Goal: Information Seeking & Learning: Learn about a topic

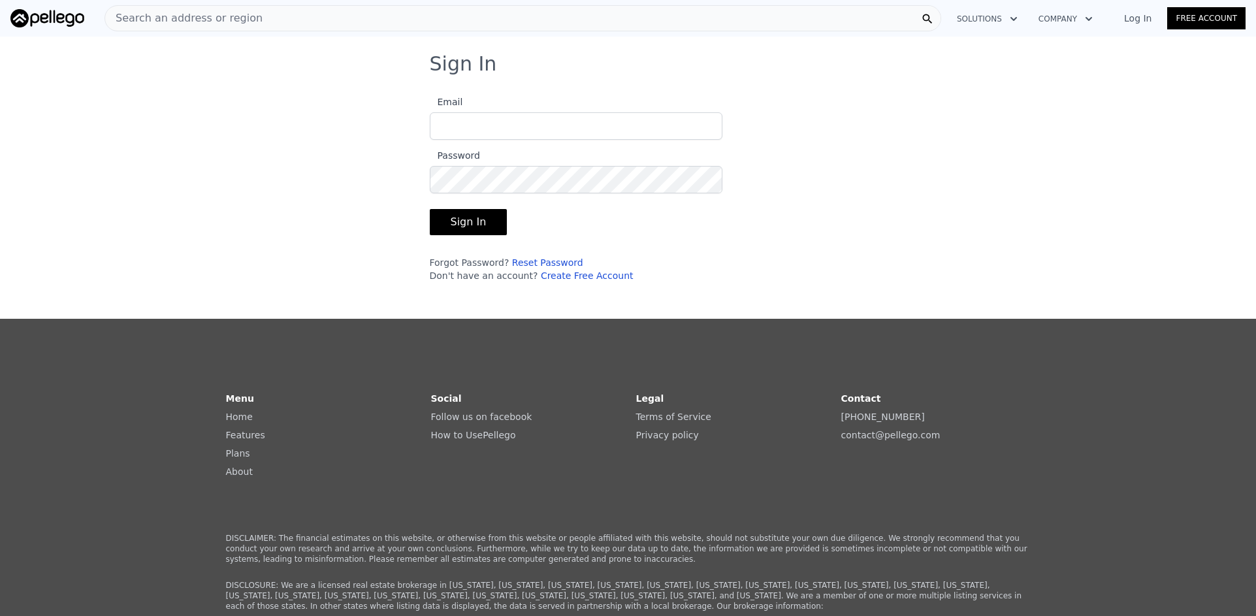
click at [538, 127] on input "Email" at bounding box center [576, 125] width 293 height 27
type input "[EMAIL_ADDRESS][DOMAIN_NAME]"
click at [430, 209] on button "Sign In" at bounding box center [469, 222] width 78 height 26
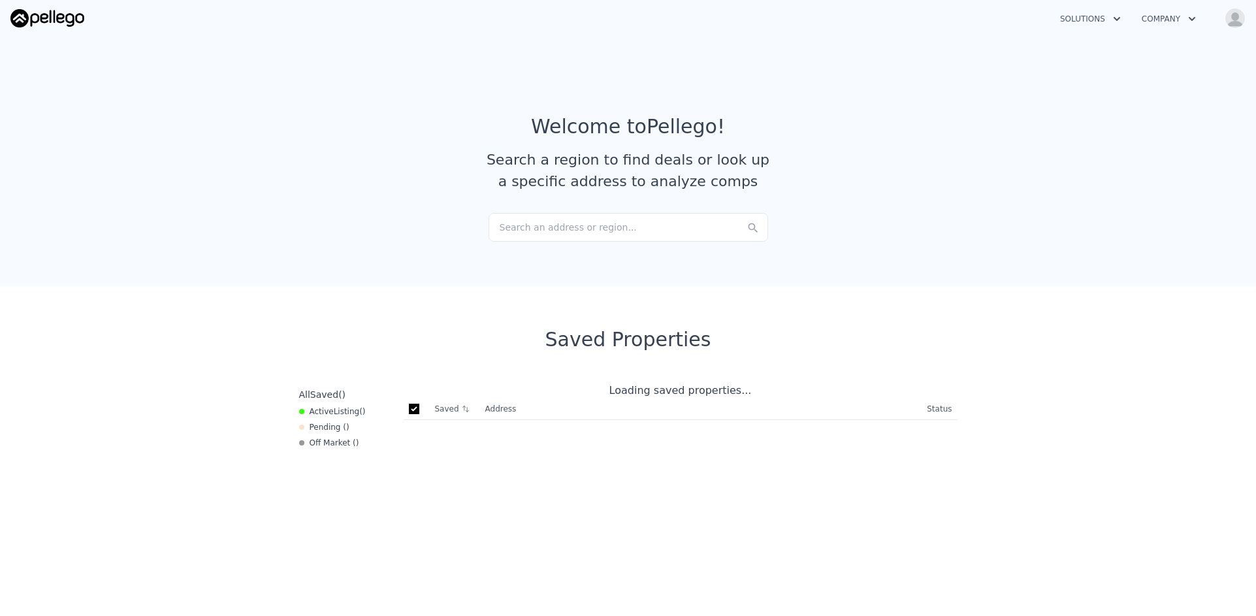
checkbox input "true"
click at [1232, 24] on img "button" at bounding box center [1235, 18] width 21 height 21
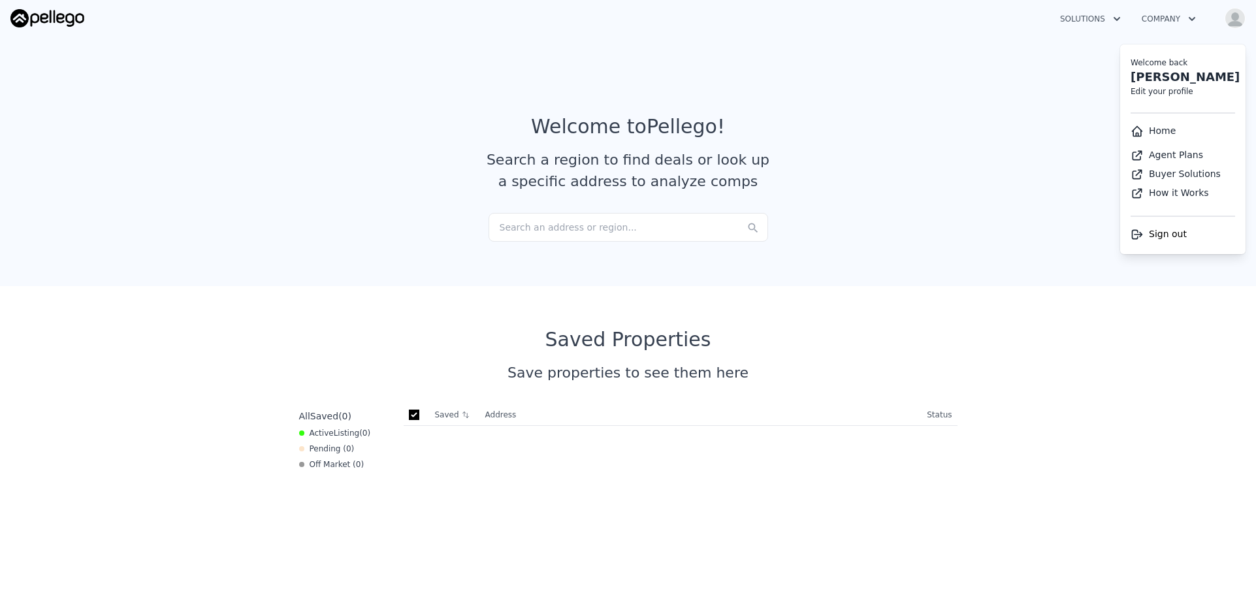
click at [992, 88] on section "Welcome to Pellego ! Search a region to find deals or look up a specific addres…" at bounding box center [628, 158] width 1256 height 255
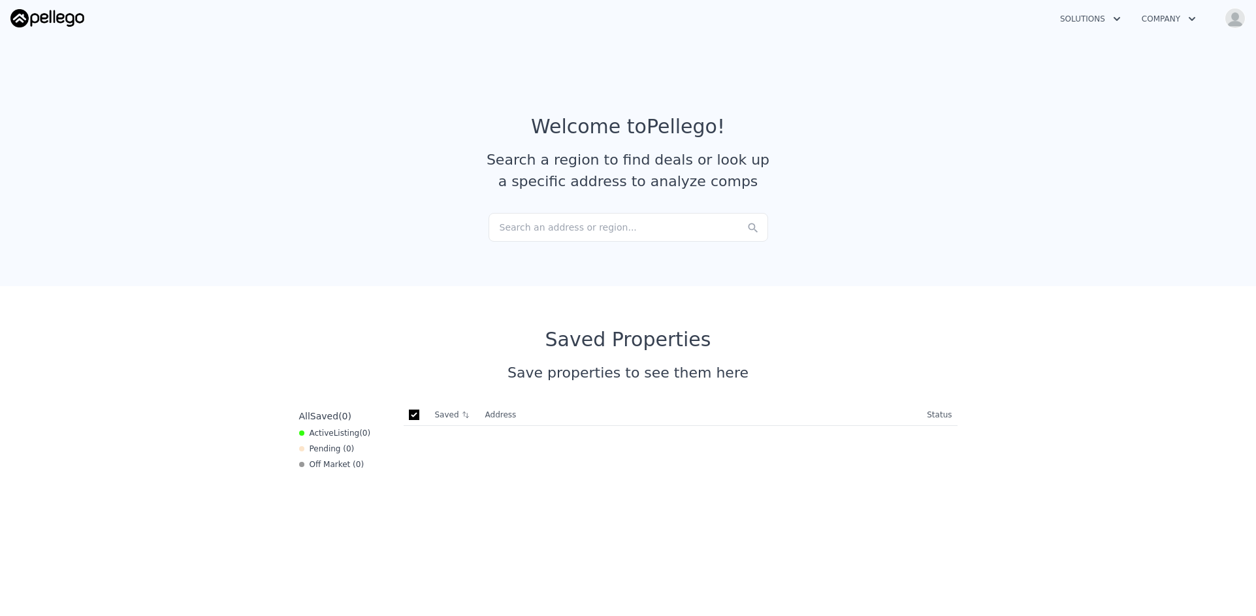
click at [581, 229] on div "Search an address or region..." at bounding box center [629, 227] width 280 height 29
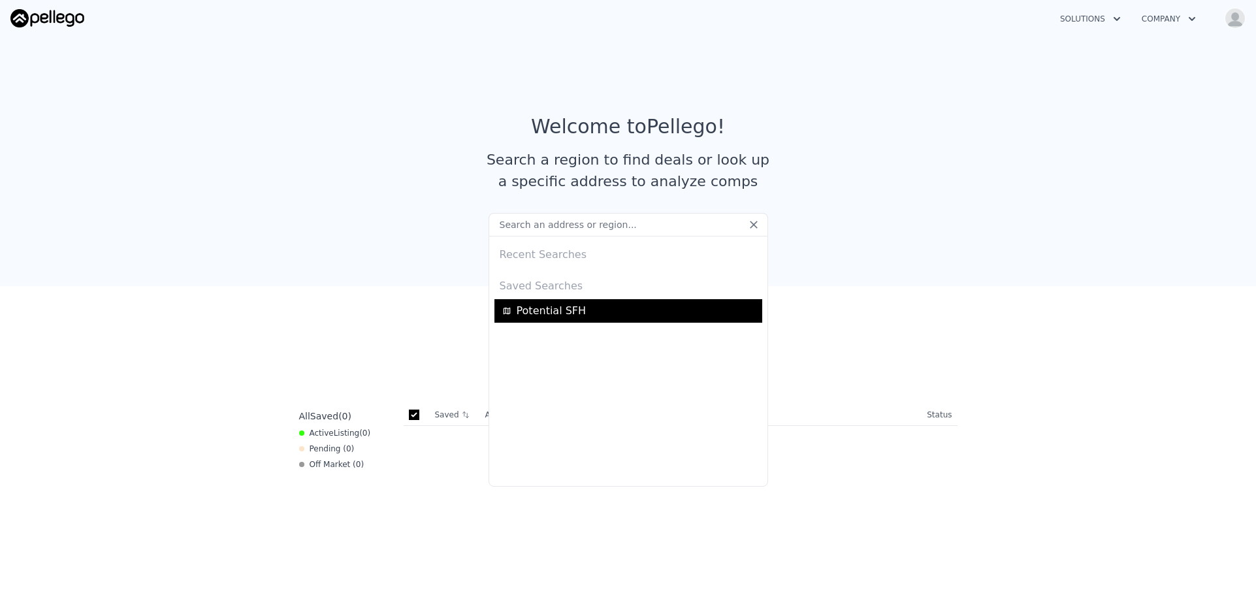
click at [558, 308] on span "Potential SFH" at bounding box center [552, 311] width 70 height 16
